Goal: Find specific page/section: Find specific page/section

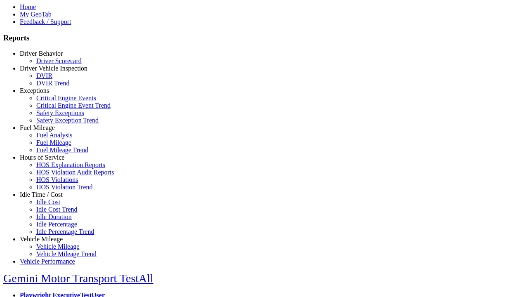
click at [47, 161] on link "Hours of Service" at bounding box center [42, 157] width 45 height 7
click at [54, 168] on link "HOS Explanation Reports" at bounding box center [70, 164] width 69 height 7
